Goal: Information Seeking & Learning: Learn about a topic

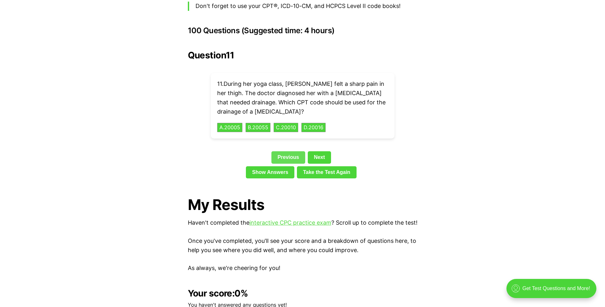
click at [287, 151] on link "Previous" at bounding box center [288, 157] width 34 height 12
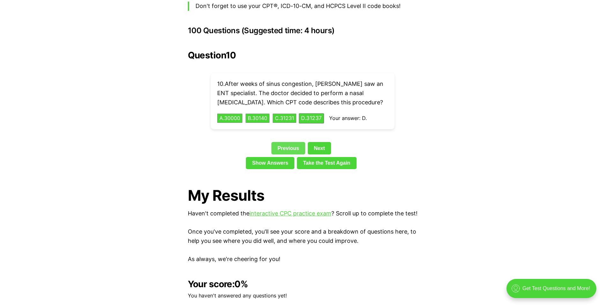
click at [287, 157] on link "Show Answers" at bounding box center [270, 163] width 48 height 12
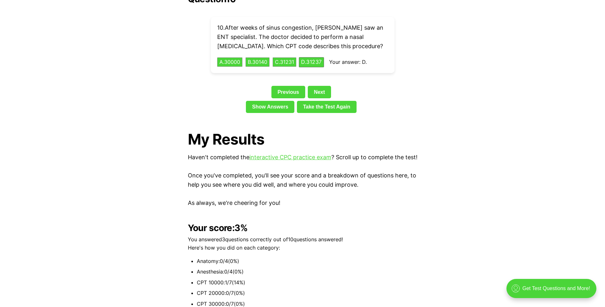
scroll to position [1476, 0]
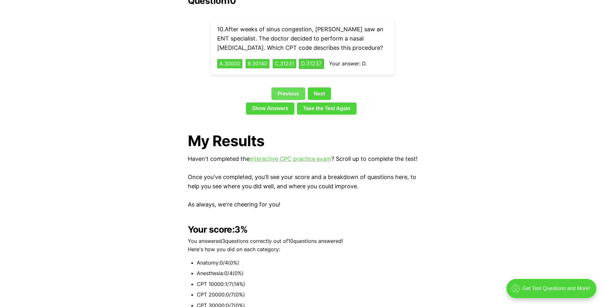
click at [289, 87] on link "Previous" at bounding box center [288, 93] width 34 height 12
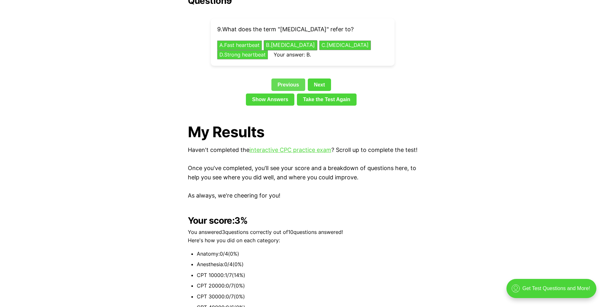
click at [288, 78] on link "Previous" at bounding box center [288, 84] width 34 height 12
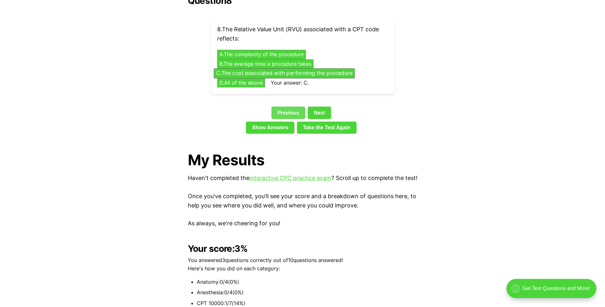
click at [292, 107] on link "Previous" at bounding box center [288, 113] width 34 height 12
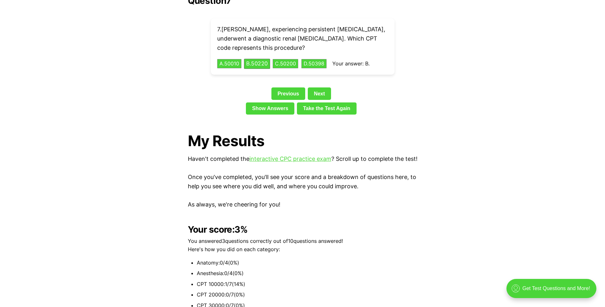
click at [296, 87] on link "Previous" at bounding box center [288, 93] width 34 height 12
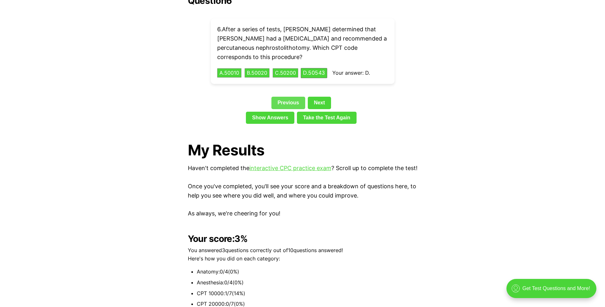
click at [297, 97] on link "Previous" at bounding box center [288, 103] width 34 height 12
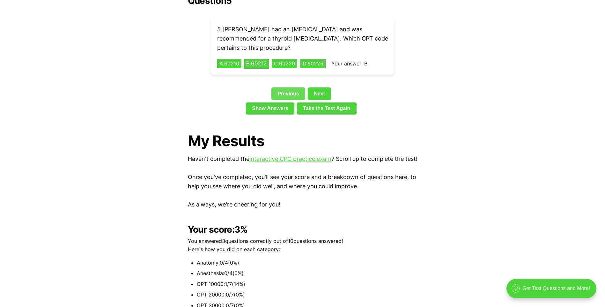
click at [295, 87] on link "Previous" at bounding box center [288, 93] width 34 height 12
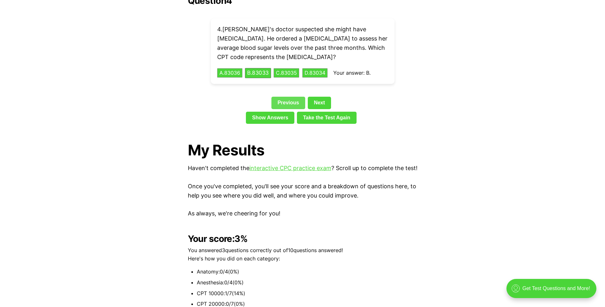
click at [294, 97] on link "Previous" at bounding box center [288, 103] width 34 height 12
click at [293, 97] on link "Previous" at bounding box center [288, 103] width 34 height 12
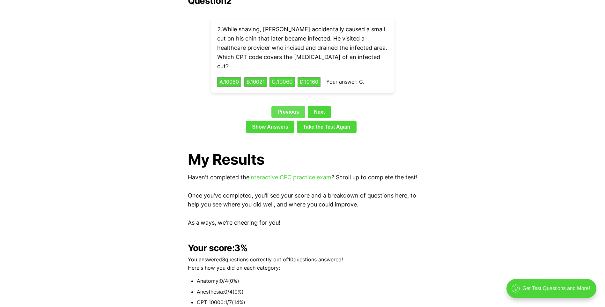
click at [293, 106] on link "Previous" at bounding box center [288, 112] width 34 height 12
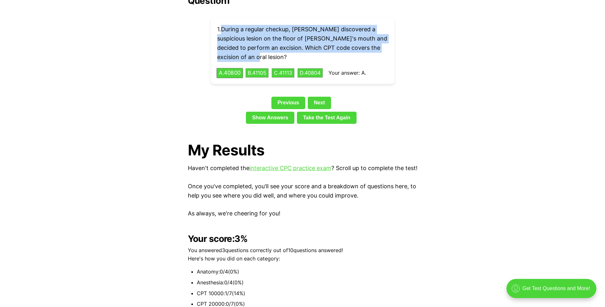
drag, startPoint x: 223, startPoint y: 19, endPoint x: 252, endPoint y: 43, distance: 37.6
click at [252, 43] on p "1 . During a regular checkup, [PERSON_NAME] discovered a suspicious lesion on t…" at bounding box center [302, 43] width 171 height 37
copy p "During a regular checkup, [PERSON_NAME] discovered a suspicious lesion on the f…"
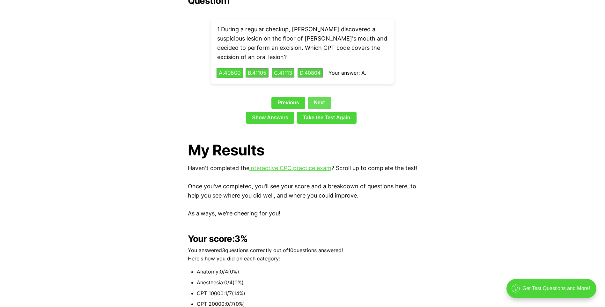
click at [322, 97] on link "Next" at bounding box center [319, 103] width 23 height 12
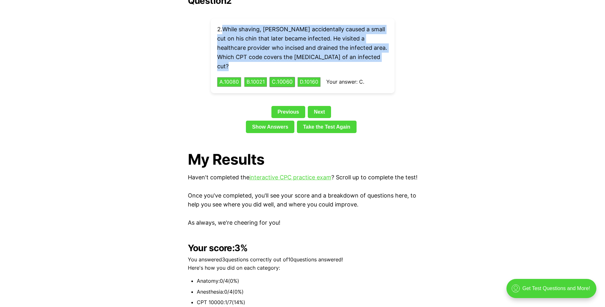
drag, startPoint x: 226, startPoint y: 18, endPoint x: 386, endPoint y: 45, distance: 163.0
click at [386, 45] on p "2 . While shaving, [PERSON_NAME] accidentally caused a small cut on his chin th…" at bounding box center [302, 48] width 171 height 46
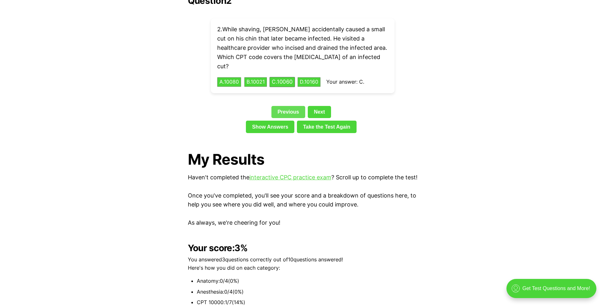
click at [290, 106] on link "Previous" at bounding box center [288, 112] width 34 height 12
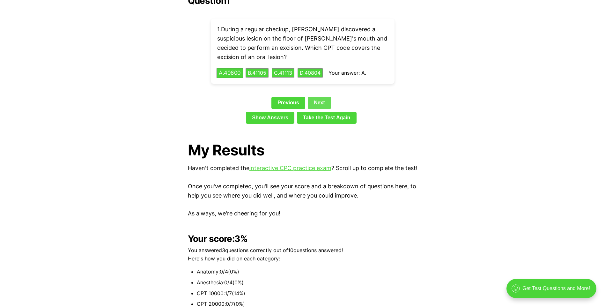
click at [322, 97] on link "Next" at bounding box center [319, 103] width 23 height 12
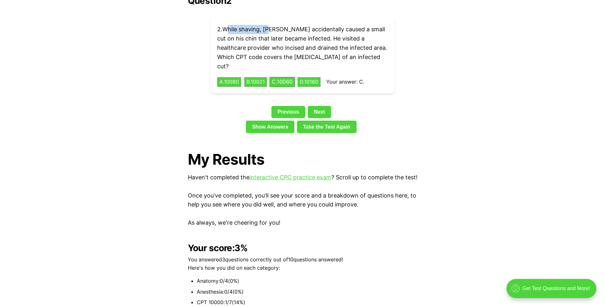
drag, startPoint x: 227, startPoint y: 18, endPoint x: 270, endPoint y: 24, distance: 44.1
click at [270, 25] on p "2 . While shaving, [PERSON_NAME] accidentally caused a small cut on his chin th…" at bounding box center [302, 48] width 171 height 46
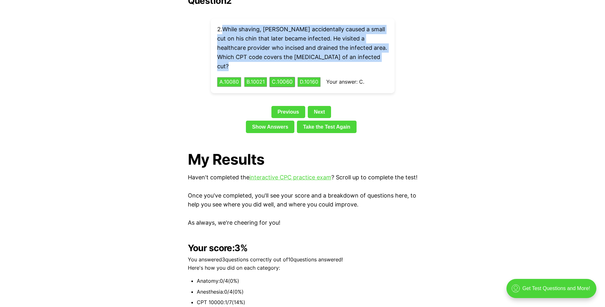
drag, startPoint x: 270, startPoint y: 24, endPoint x: 387, endPoint y: 48, distance: 119.1
click at [387, 48] on p "2 . While shaving, [PERSON_NAME] accidentally caused a small cut on his chin th…" at bounding box center [302, 48] width 171 height 46
copy p "While shaving, [PERSON_NAME] accidentally caused a small cut on his chin that l…"
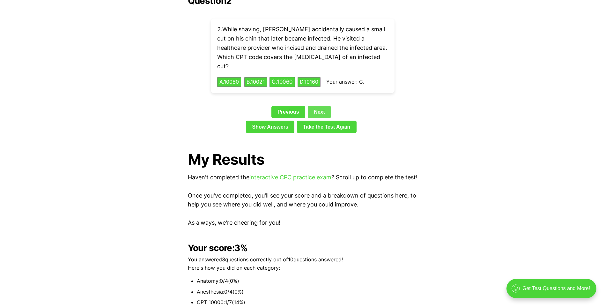
click at [316, 106] on link "Next" at bounding box center [319, 112] width 23 height 12
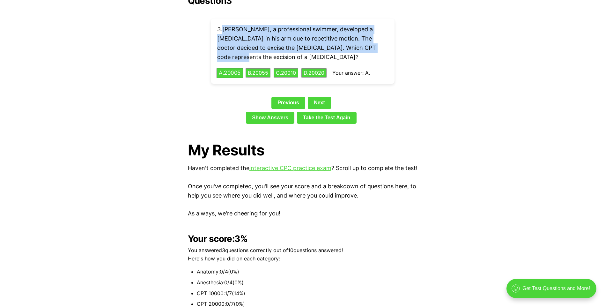
drag, startPoint x: 225, startPoint y: 18, endPoint x: 385, endPoint y: 36, distance: 160.7
click at [385, 36] on p "3 . [PERSON_NAME], a professional swimmer, developed a [MEDICAL_DATA] in his ar…" at bounding box center [302, 43] width 171 height 37
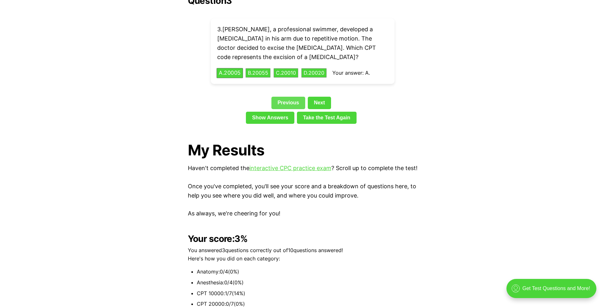
click at [287, 97] on link "Previous" at bounding box center [288, 103] width 34 height 12
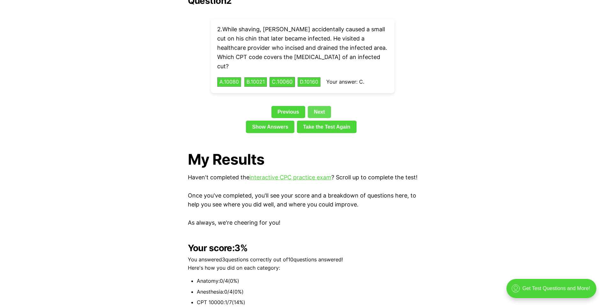
click at [325, 106] on link "Next" at bounding box center [319, 112] width 23 height 12
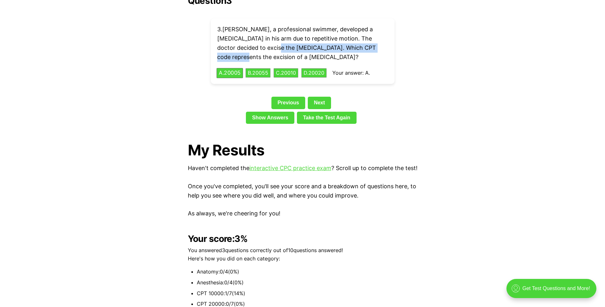
drag, startPoint x: 250, startPoint y: 38, endPoint x: 372, endPoint y: 36, distance: 122.5
click at [372, 36] on p "3 . [PERSON_NAME], a professional swimmer, developed a [MEDICAL_DATA] in his ar…" at bounding box center [302, 43] width 171 height 37
copy p "CPT code represents the excision of a [MEDICAL_DATA]?"
click at [283, 97] on link "Previous" at bounding box center [288, 103] width 34 height 12
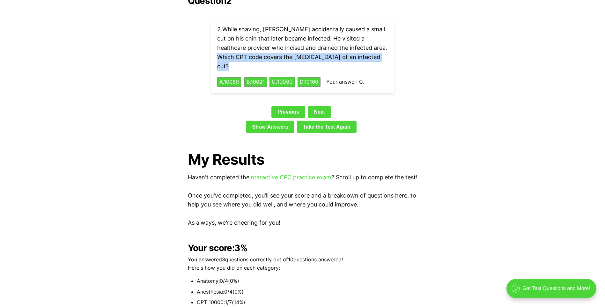
drag, startPoint x: 218, startPoint y: 46, endPoint x: 400, endPoint y: 50, distance: 181.5
click at [400, 50] on div "Question 2 2 . While shaving, [PERSON_NAME] accidentally caused a small cut on …" at bounding box center [303, 66] width 230 height 140
copy p "CPT code covers the [MEDICAL_DATA] of an infected cut?"
click at [317, 106] on link "Next" at bounding box center [319, 112] width 23 height 12
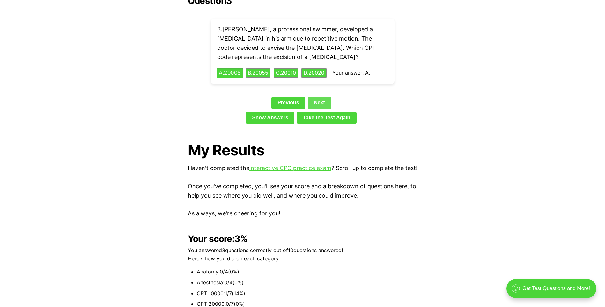
click at [320, 97] on link "Next" at bounding box center [319, 103] width 23 height 12
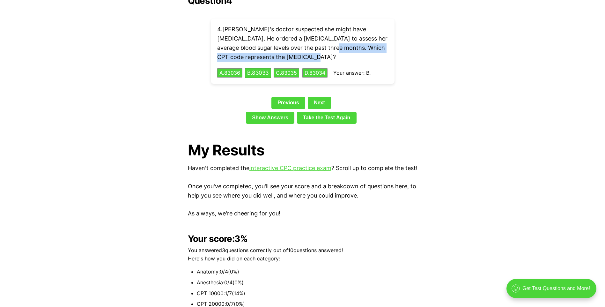
drag, startPoint x: 329, startPoint y: 37, endPoint x: 351, endPoint y: 49, distance: 25.0
click at [351, 49] on p "4 . Ella's doctor suspected she might have [MEDICAL_DATA]. He ordered a [MEDICA…" at bounding box center [302, 43] width 171 height 37
copy p "Which CPT code represents the [MEDICAL_DATA]?"
click at [313, 97] on link "Next" at bounding box center [319, 103] width 23 height 12
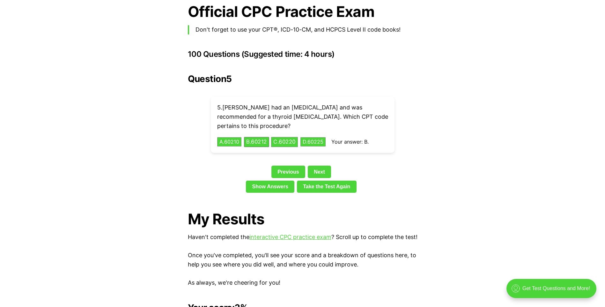
scroll to position [1380, 0]
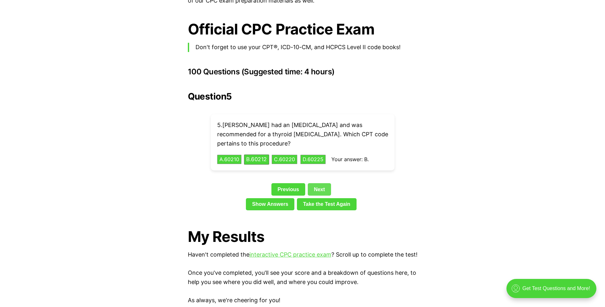
click at [319, 183] on link "Next" at bounding box center [319, 189] width 23 height 12
